Goal: Task Accomplishment & Management: Complete application form

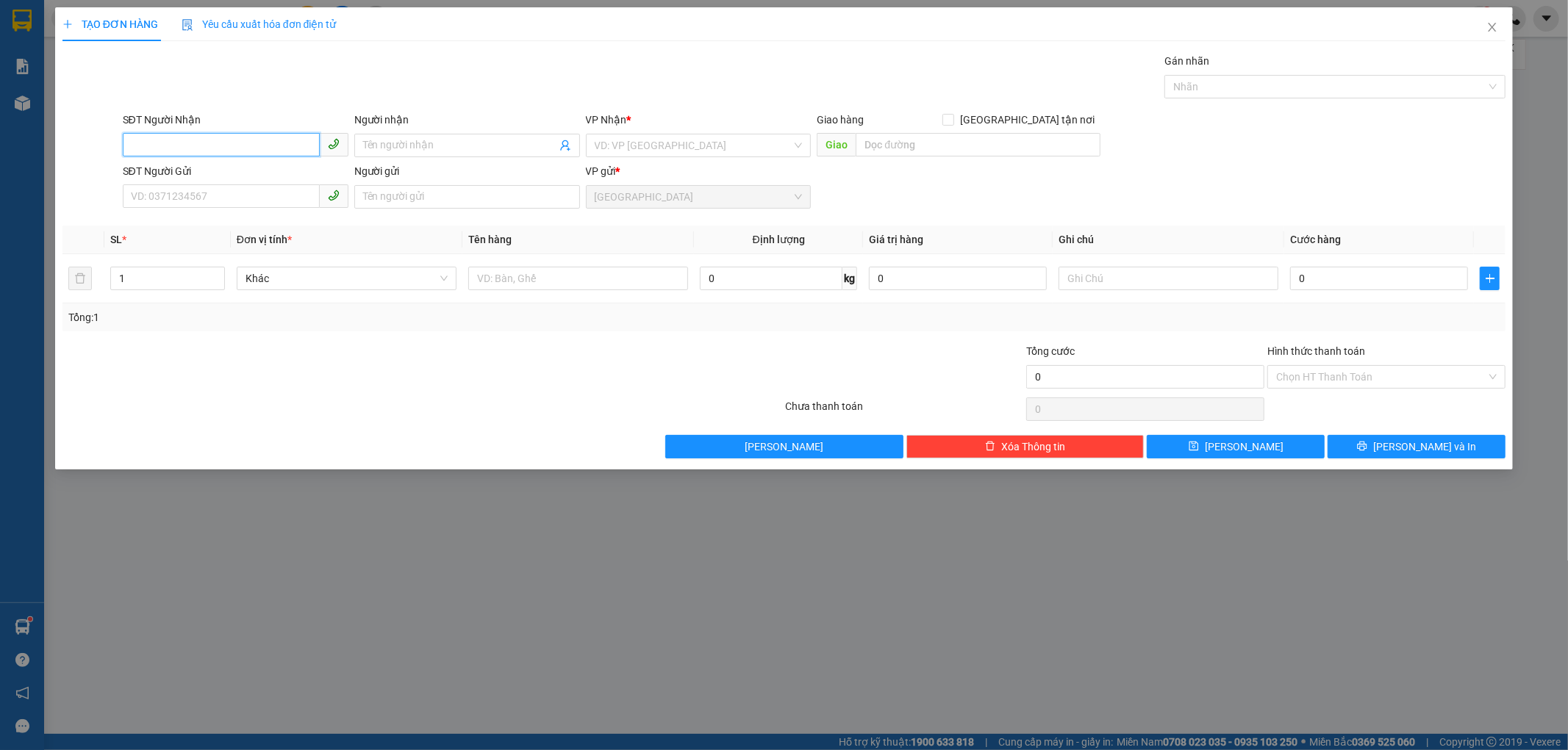
click at [173, 148] on input "SĐT Người Nhận" at bounding box center [221, 144] width 197 height 24
type input "081464709"
click at [413, 141] on input "Người nhận" at bounding box center [460, 145] width 193 height 16
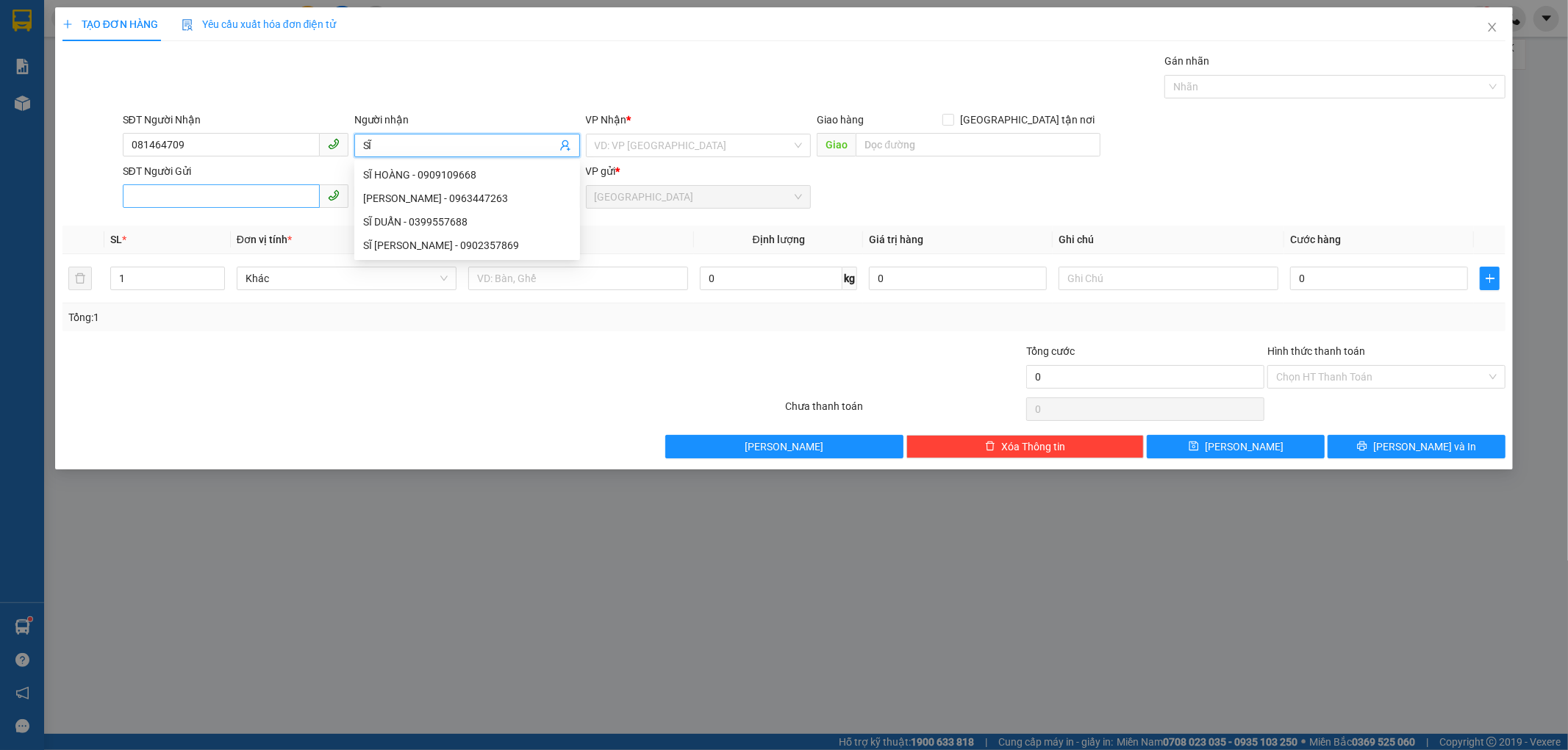
type input "SĨ"
click at [225, 193] on input "SĐT Người Gửi" at bounding box center [221, 196] width 197 height 24
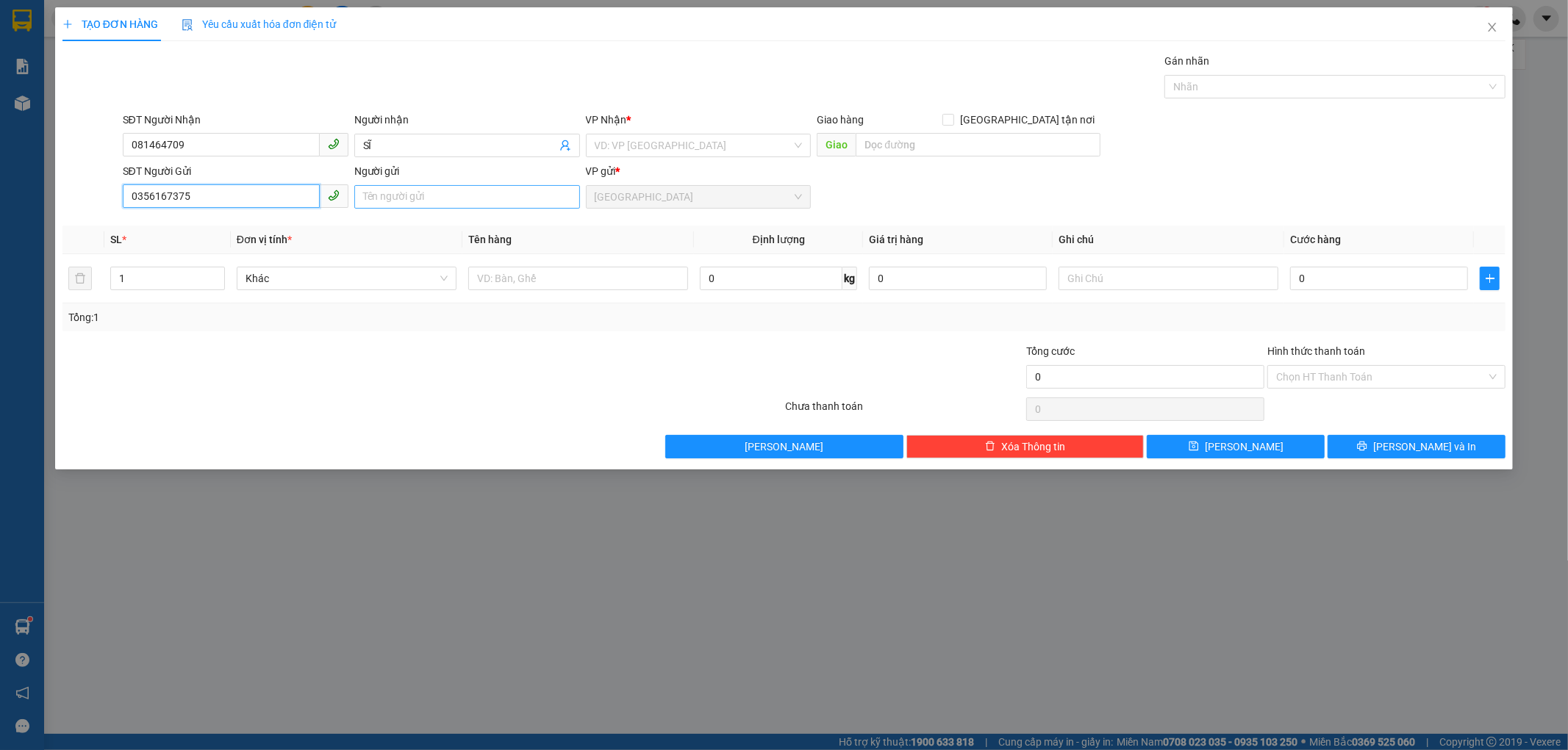
type input "0356167375"
click at [373, 191] on input "Người gửi" at bounding box center [467, 197] width 226 height 24
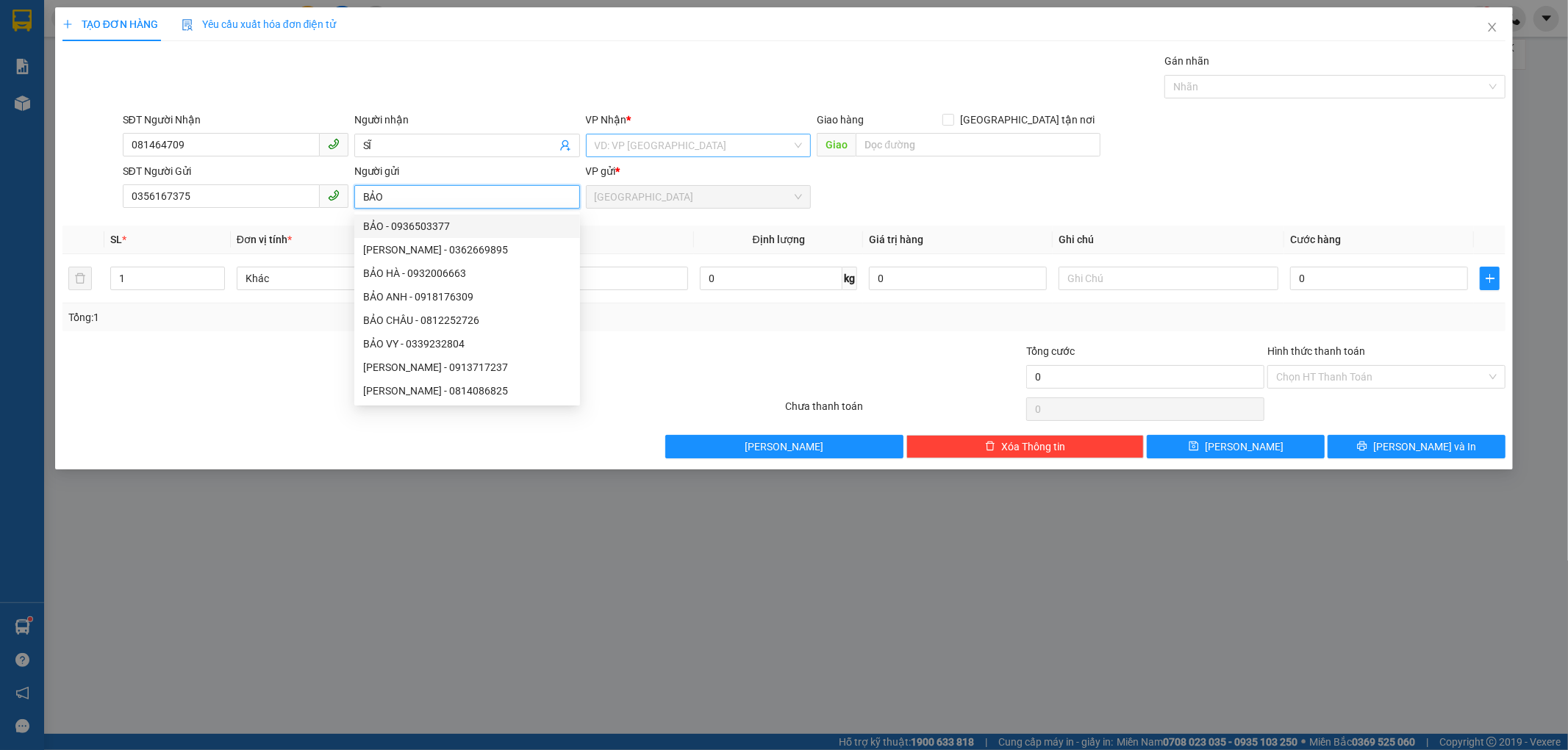
type input "BẢO"
click at [622, 134] on input "search" at bounding box center [693, 145] width 197 height 22
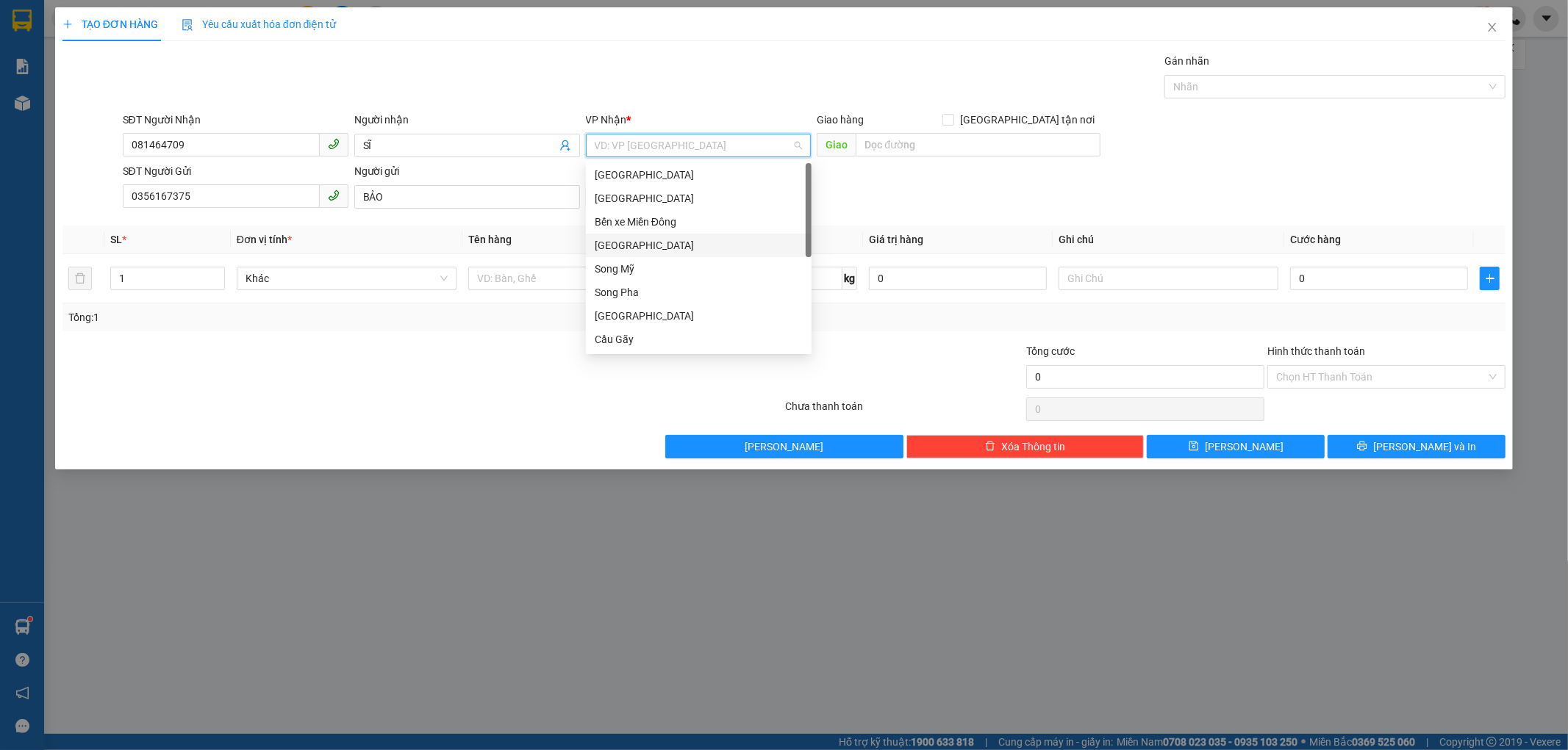
click at [621, 246] on div "[GEOGRAPHIC_DATA]" at bounding box center [699, 245] width 208 height 16
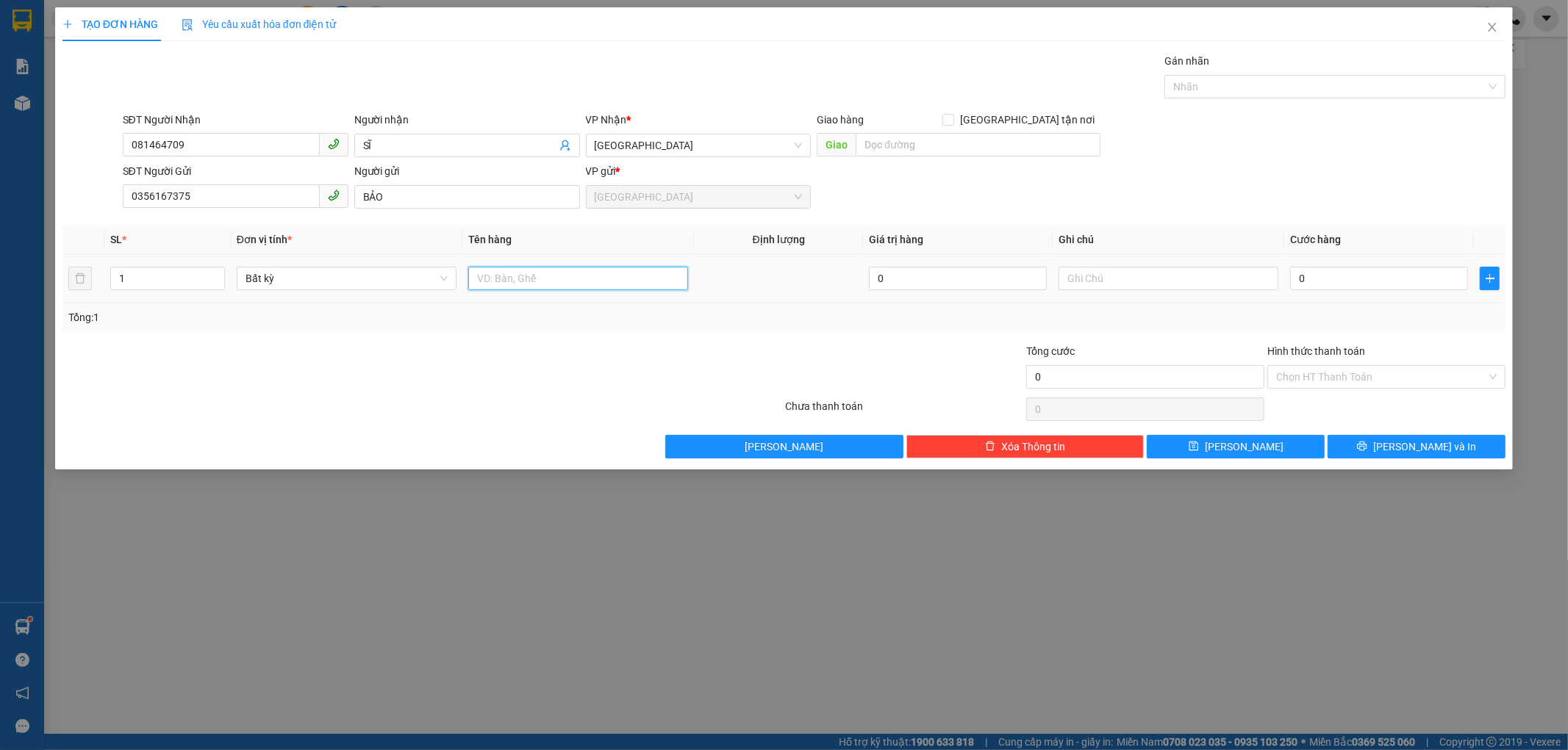
click at [567, 281] on input "text" at bounding box center [578, 279] width 220 height 24
type input "1 HỦ NHỎ"
click at [1291, 282] on input "0" at bounding box center [1379, 279] width 178 height 24
type input "3"
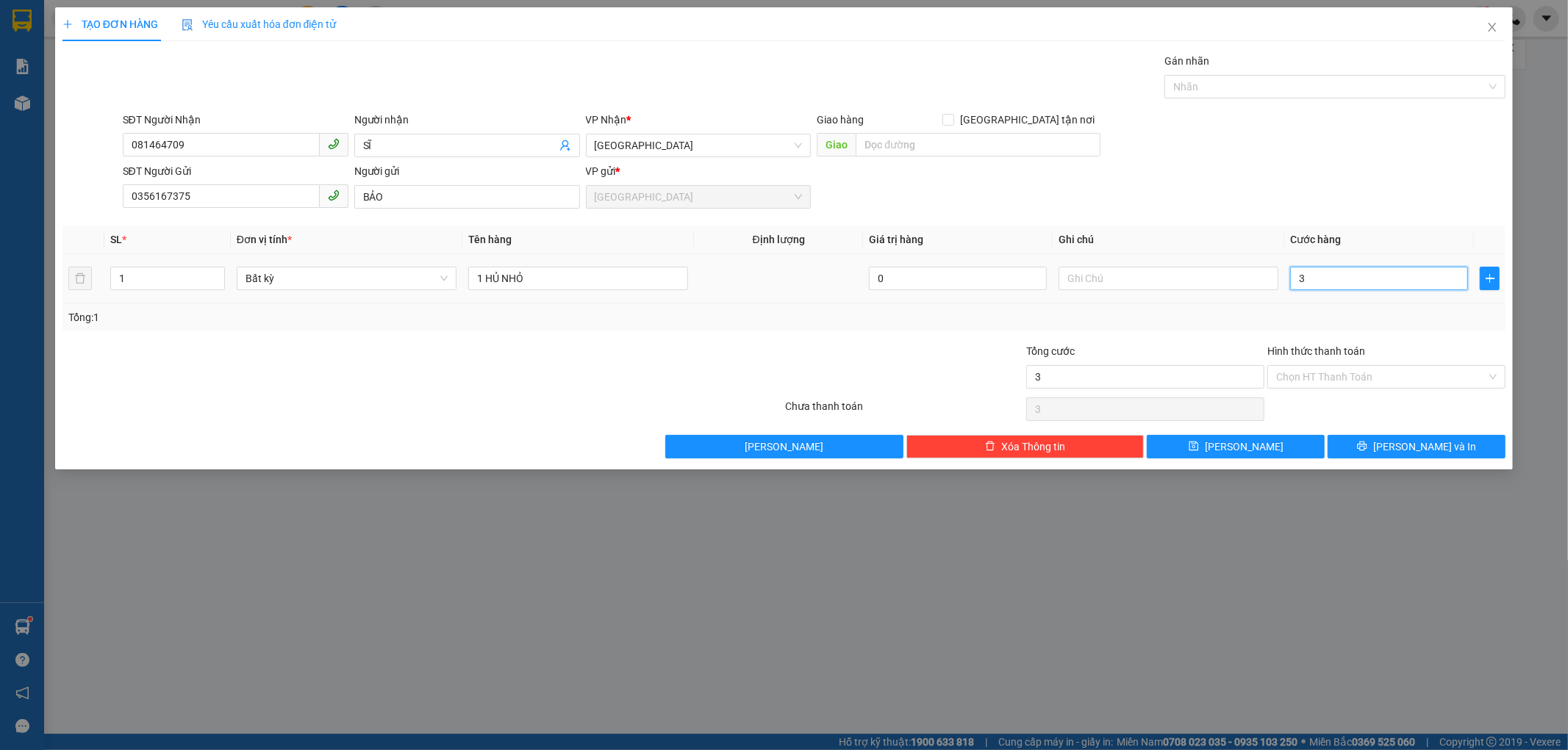
type input "3"
type input "30"
type input "30.000"
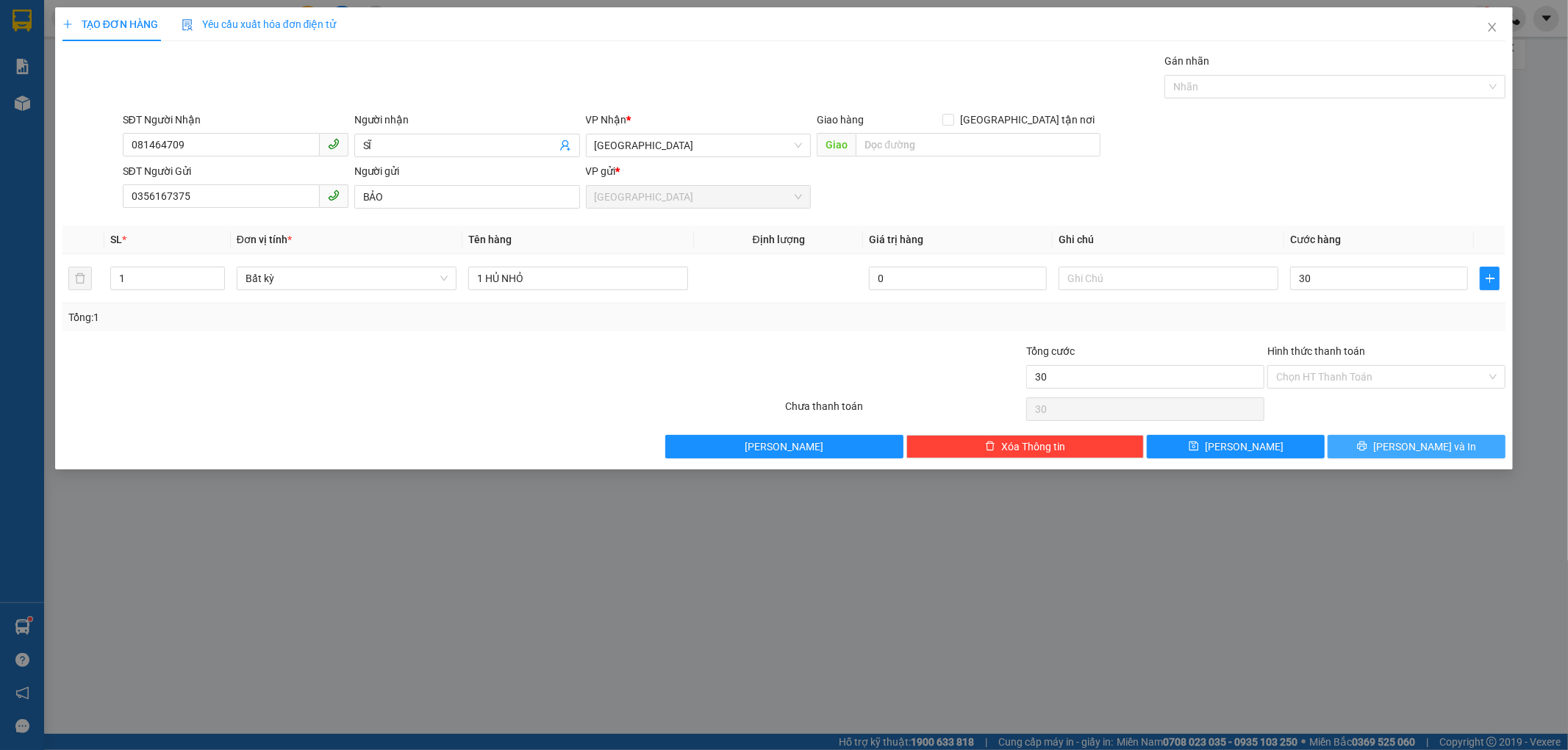
type input "30.000"
click at [1434, 453] on span "[PERSON_NAME] và In" at bounding box center [1424, 447] width 103 height 16
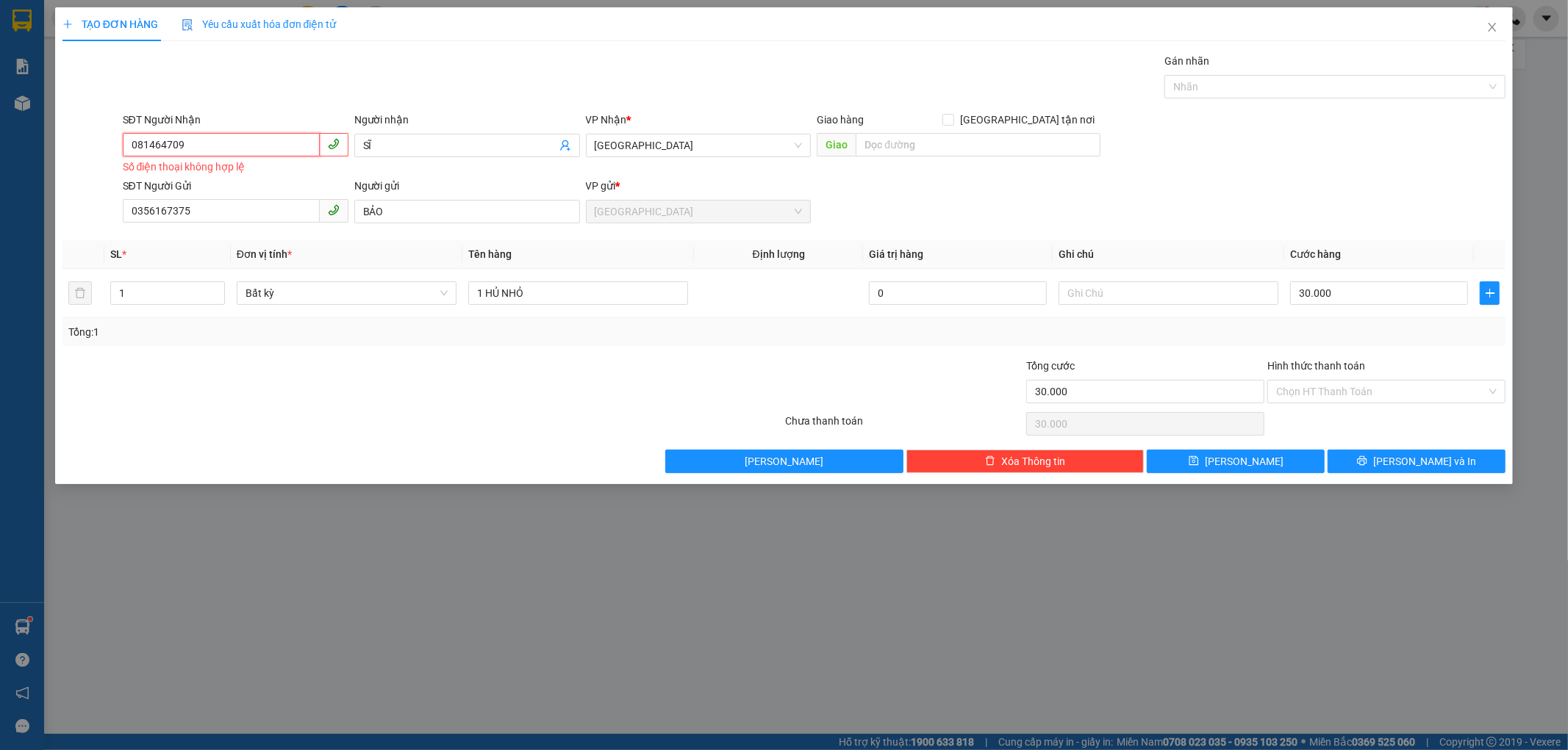
click at [202, 150] on input "081464709" at bounding box center [221, 144] width 197 height 24
click at [166, 147] on input "081464709" at bounding box center [221, 144] width 197 height 24
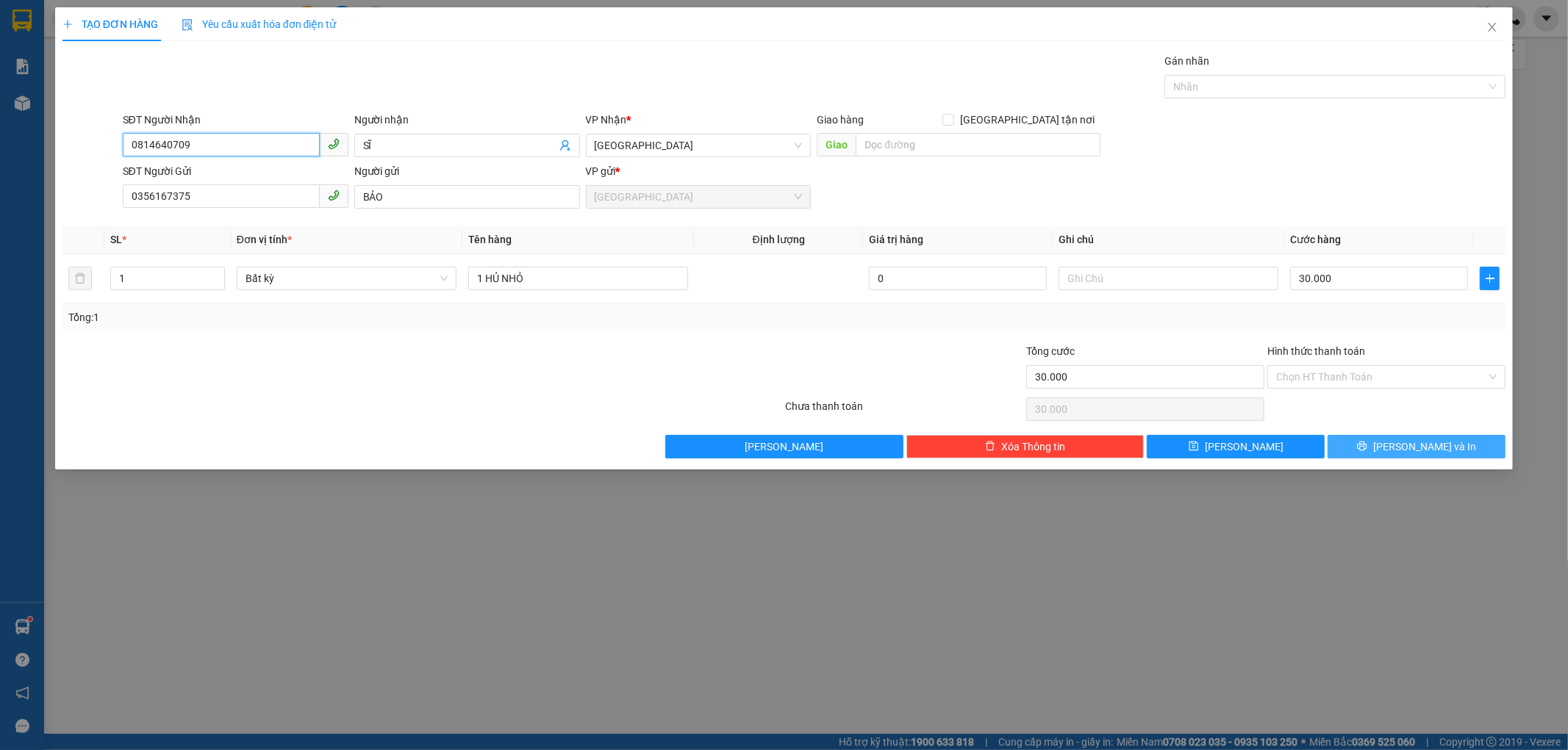
type input "0814640709"
click at [1376, 441] on button "[PERSON_NAME] và In" at bounding box center [1416, 447] width 178 height 24
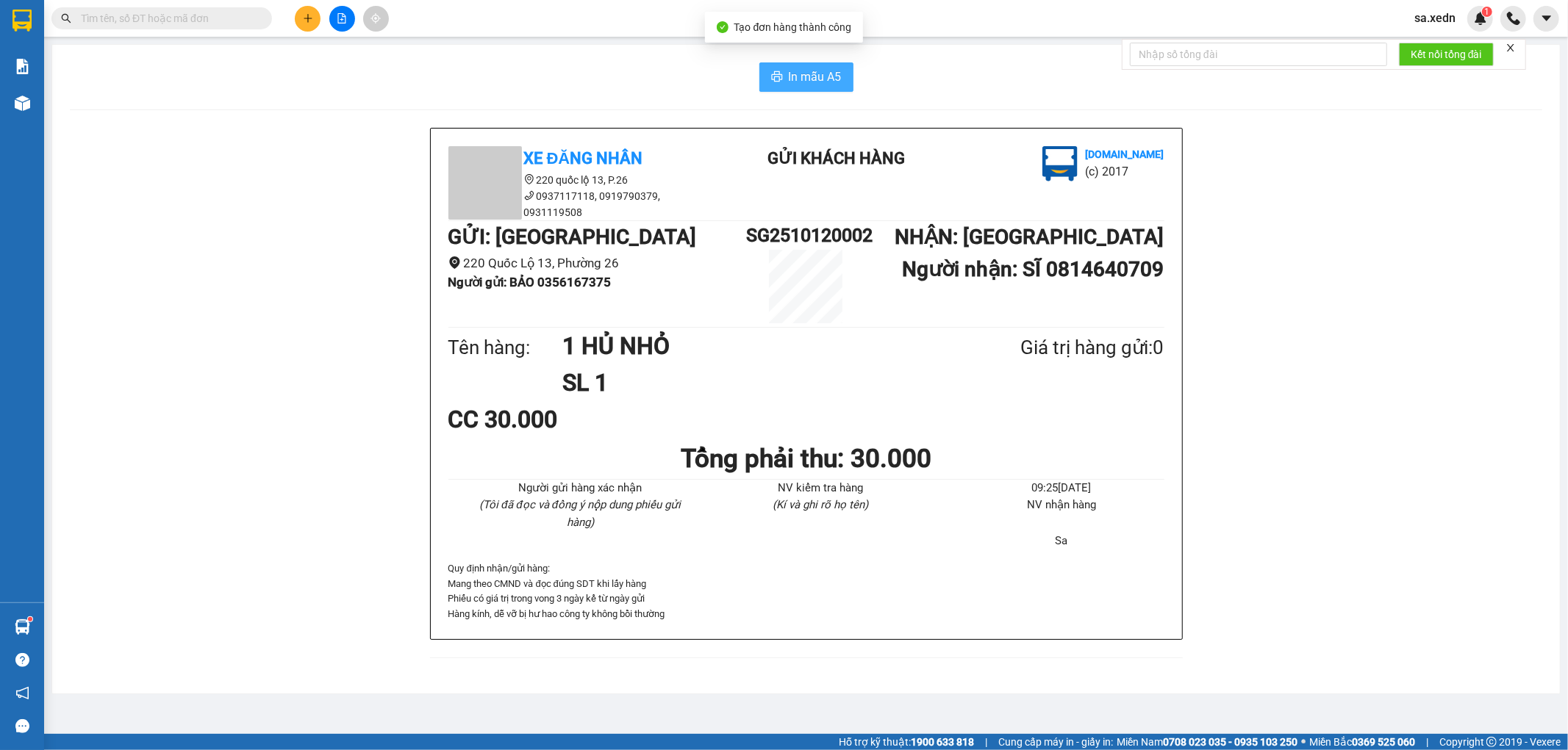
click at [820, 78] on span "In mẫu A5" at bounding box center [815, 77] width 53 height 19
